Goal: Communication & Community: Answer question/provide support

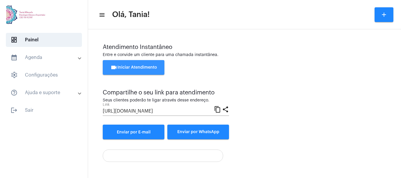
click at [131, 68] on span "videocam Iniciar Atendimento" at bounding box center [133, 68] width 47 height 4
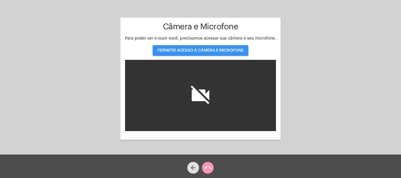
click at [201, 51] on span "PERMITIR ACESSO À CÂMERA E MICROFONE" at bounding box center [200, 50] width 86 height 4
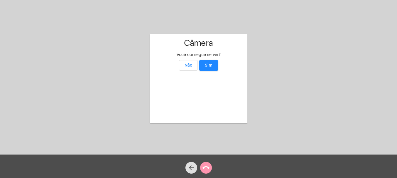
click at [202, 60] on button "Sim" at bounding box center [208, 65] width 19 height 11
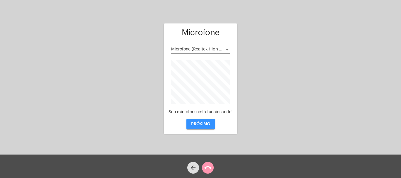
click at [204, 120] on button "PRÓXIMO" at bounding box center [201, 124] width 28 height 11
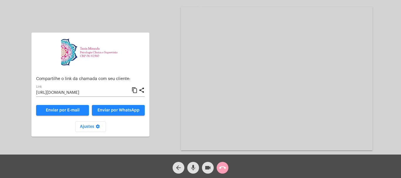
click at [223, 166] on mat-icon "call_end" at bounding box center [222, 168] width 7 height 7
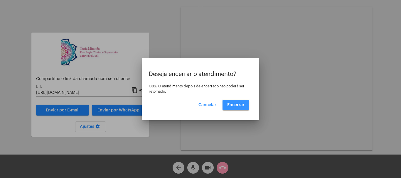
click at [240, 108] on button "Encerrar" at bounding box center [236, 105] width 27 height 11
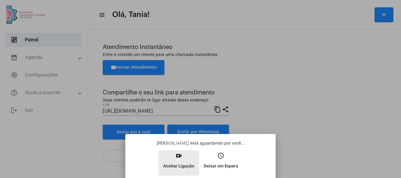
click at [179, 158] on mat-icon "video_call" at bounding box center [178, 155] width 7 height 7
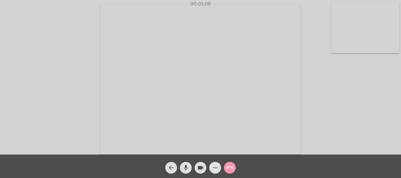
click at [216, 167] on mat-icon "more_horiz" at bounding box center [215, 168] width 7 height 7
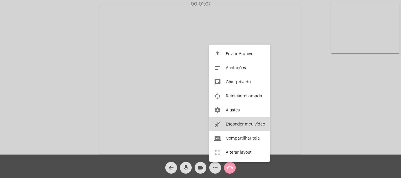
click at [231, 125] on span "Esconder meu vídeo" at bounding box center [245, 124] width 39 height 4
